Goal: Information Seeking & Learning: Learn about a topic

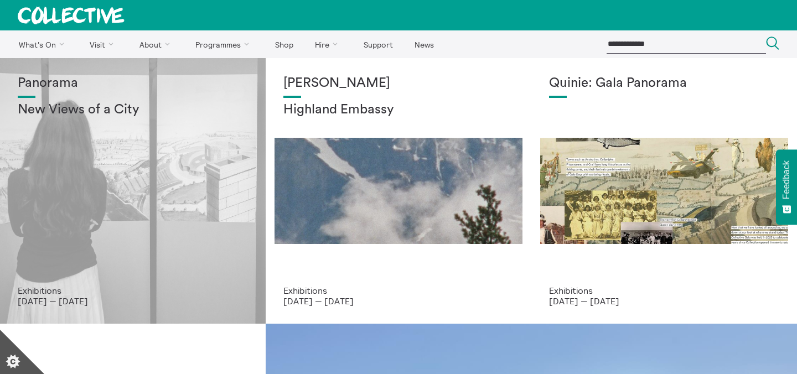
click at [187, 146] on div "Panorama New Views of a City" at bounding box center [133, 181] width 230 height 210
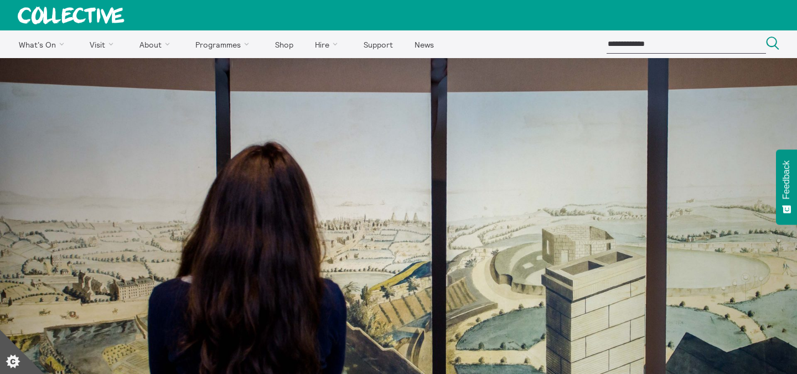
click at [95, 12] on icon at bounding box center [71, 16] width 107 height 18
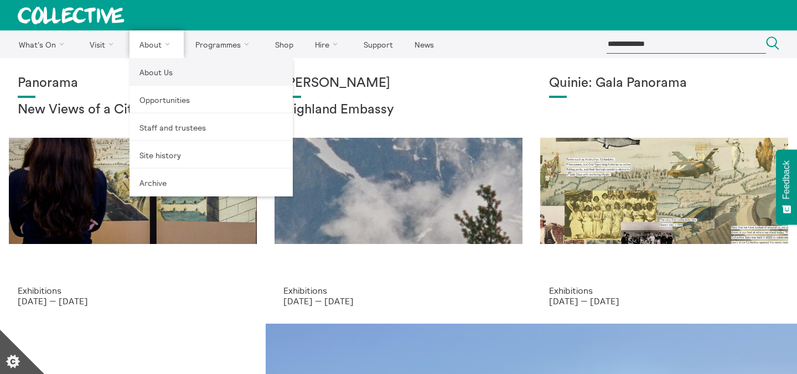
click at [159, 69] on link "About Us" at bounding box center [211, 72] width 163 height 28
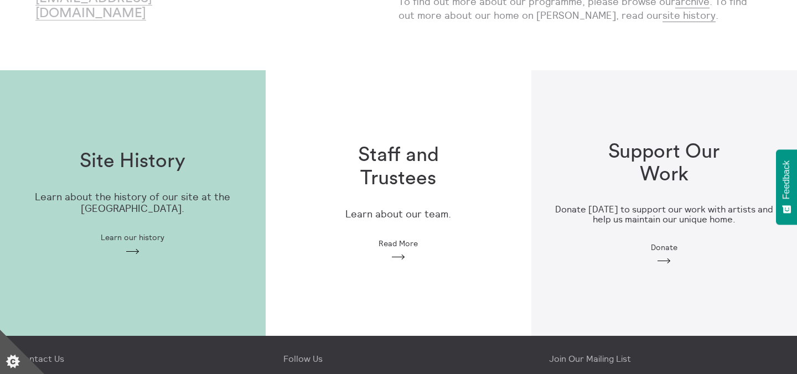
scroll to position [254, 0]
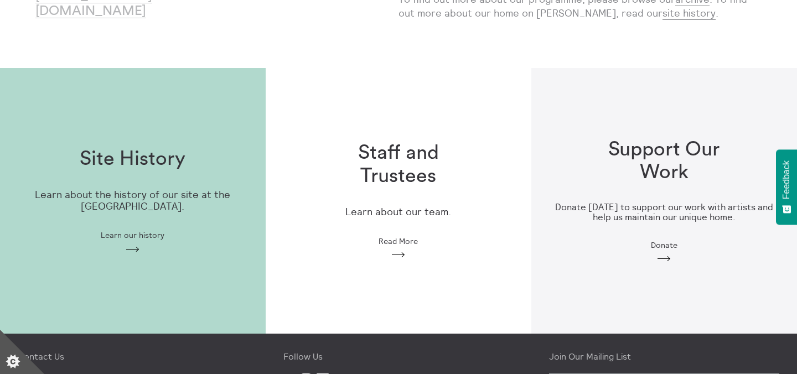
click at [395, 184] on h1 "Staff and Trustees" at bounding box center [399, 165] width 142 height 46
